Goal: Check status: Check status

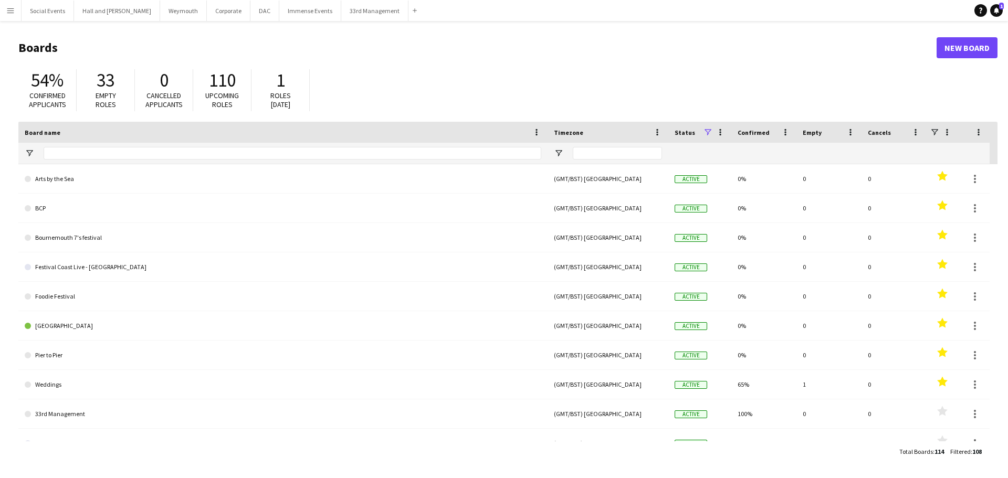
click at [7, 10] on app-icon "Menu" at bounding box center [10, 10] width 8 height 8
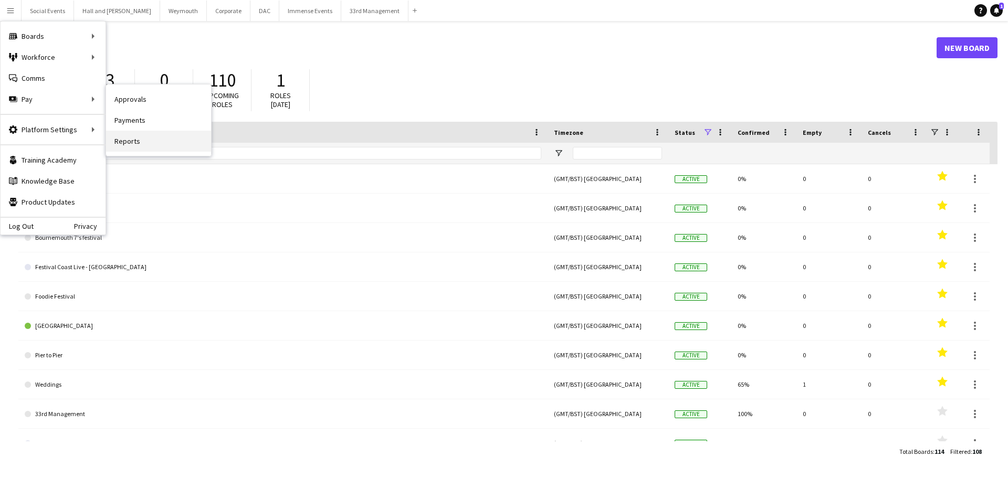
click at [132, 139] on link "Reports" at bounding box center [158, 141] width 105 height 21
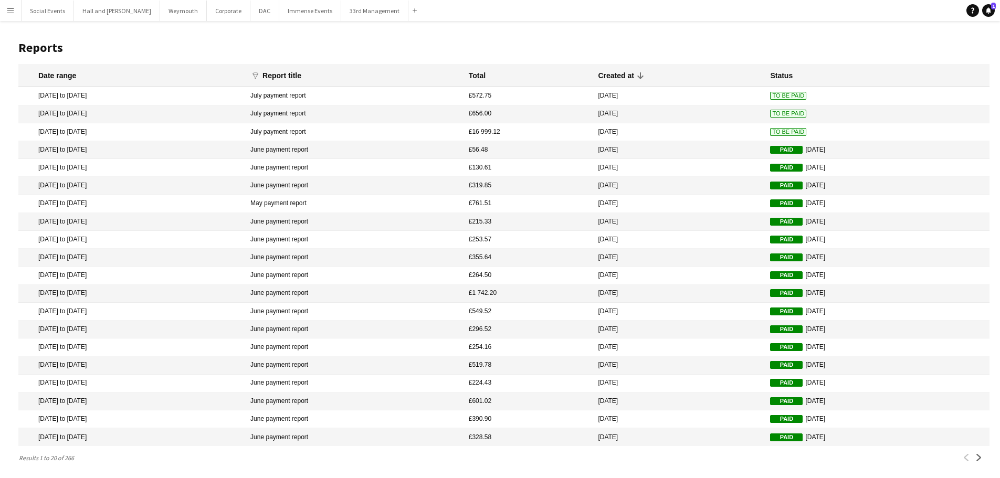
click at [10, 5] on button "Menu" at bounding box center [10, 10] width 21 height 21
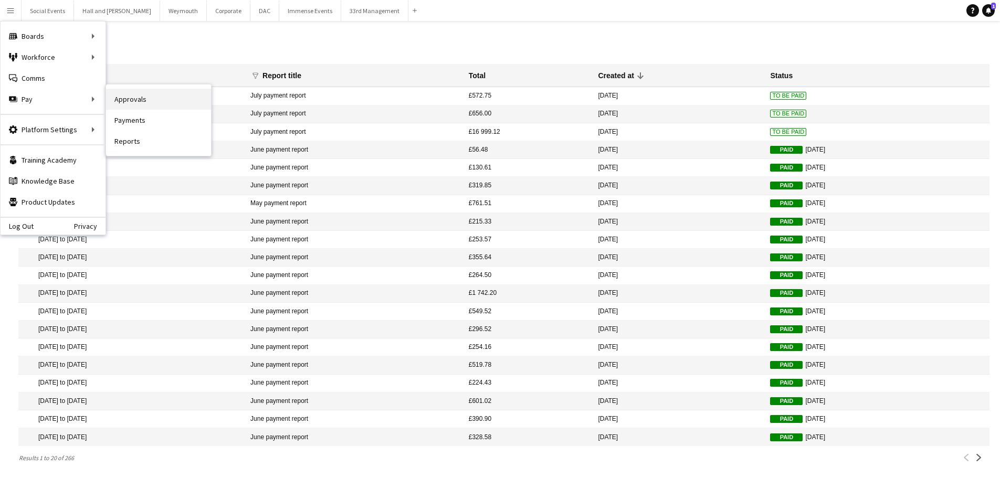
click at [136, 100] on link "Approvals" at bounding box center [158, 99] width 105 height 21
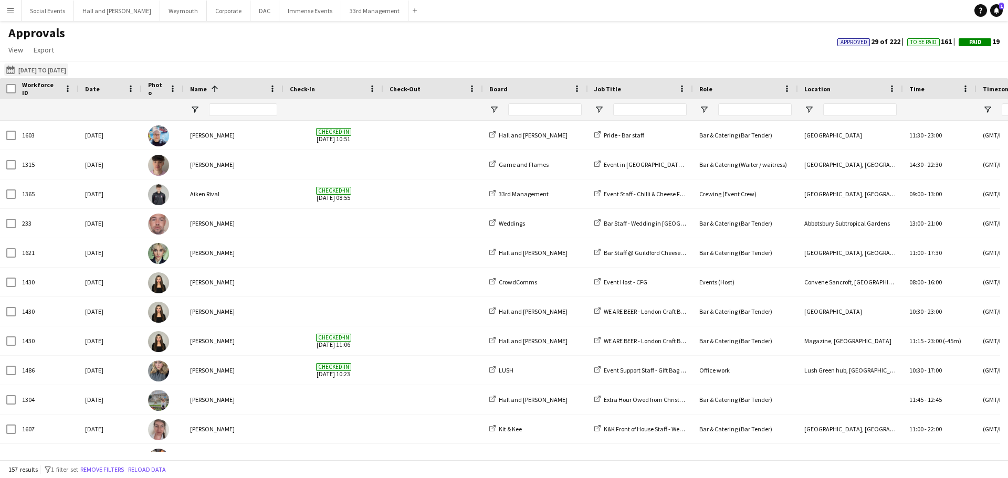
click at [57, 67] on button "[DATE] to [DATE] [DATE] to [DATE]" at bounding box center [36, 70] width 64 height 13
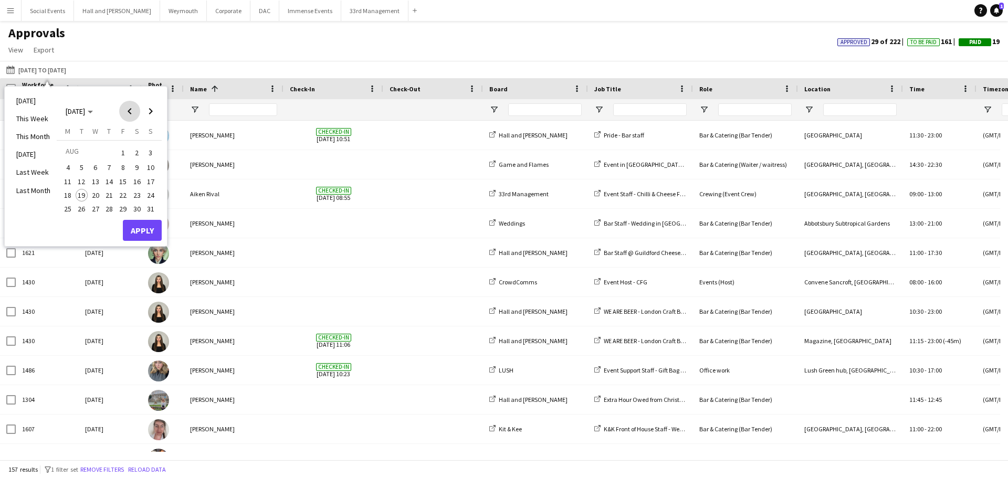
click at [126, 112] on span "Previous month" at bounding box center [129, 111] width 21 height 21
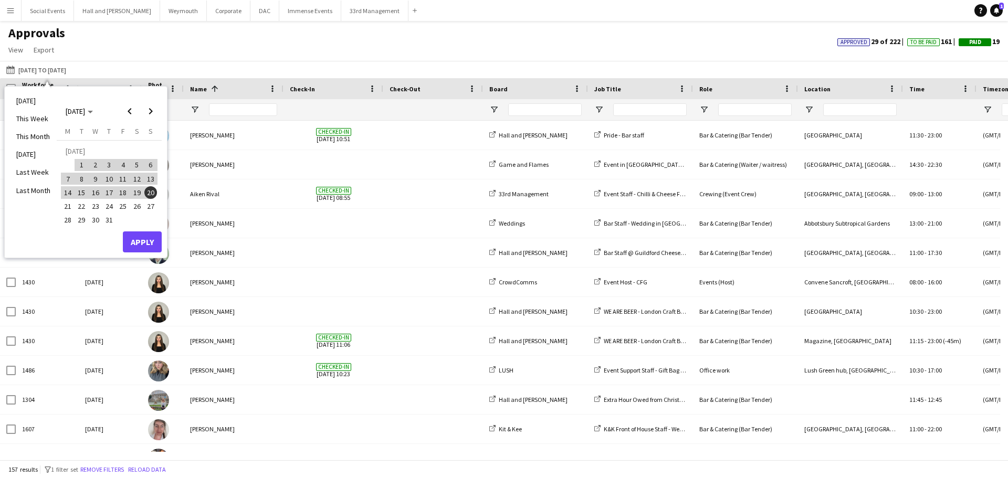
click at [66, 203] on span "21" at bounding box center [67, 206] width 13 height 13
click at [150, 115] on span "Next month" at bounding box center [150, 111] width 21 height 21
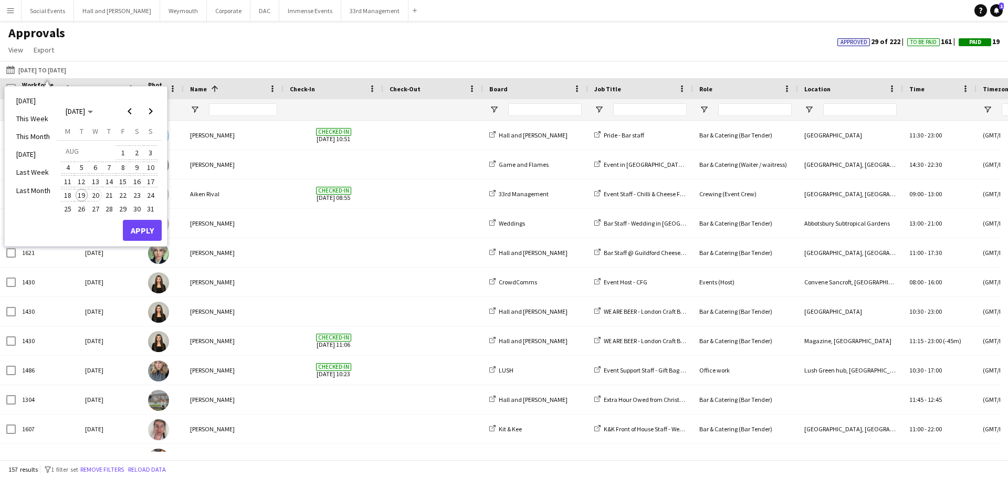
click at [93, 196] on span "20" at bounding box center [95, 195] width 13 height 13
click at [137, 231] on button "Apply" at bounding box center [142, 230] width 39 height 21
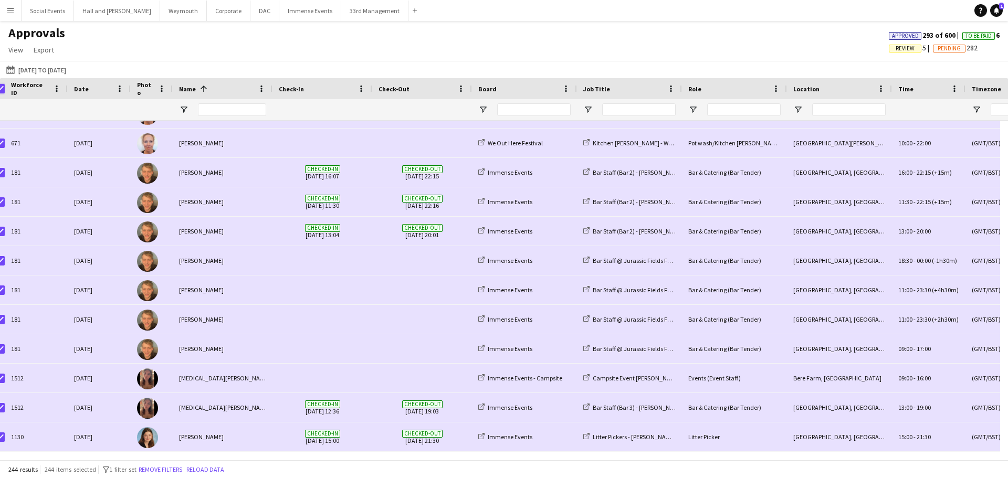
scroll to position [0, 72]
